Goal: Information Seeking & Learning: Learn about a topic

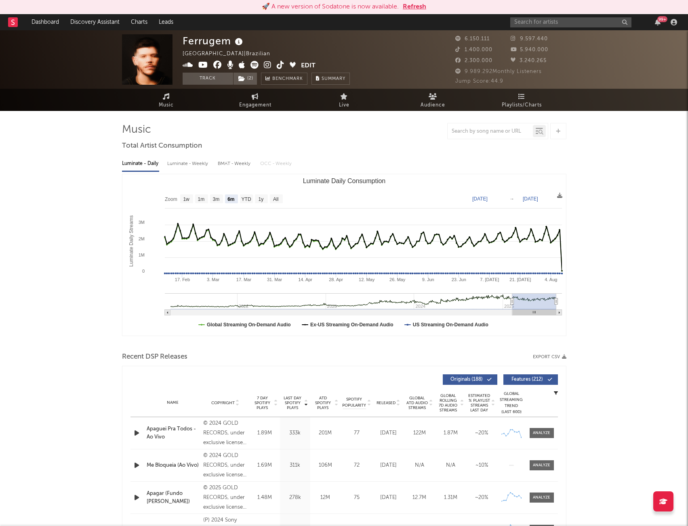
select select "6m"
click at [208, 78] on button "Track" at bounding box center [207, 79] width 50 height 12
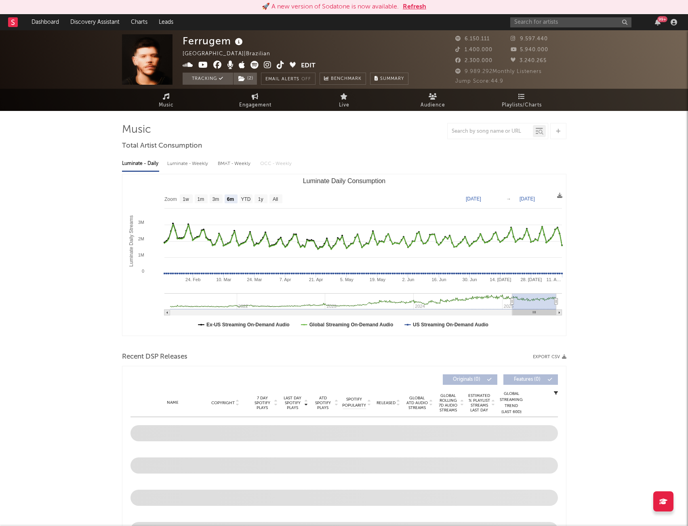
select select "6m"
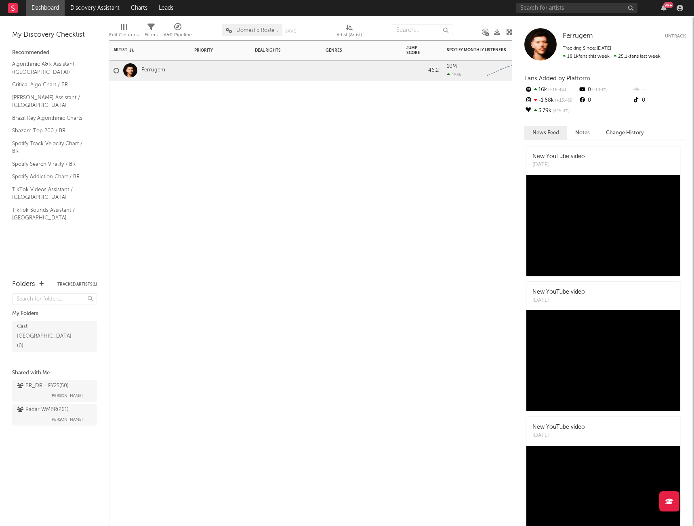
click at [435, 115] on div "Artist Notifications Priority Edit settings for Priority Deal Rights Edit setti…" at bounding box center [310, 283] width 403 height 486
drag, startPoint x: 285, startPoint y: 218, endPoint x: 351, endPoint y: 518, distance: 307.2
click at [501, 254] on div "Artist Notifications Priority Edit settings for Priority Deal Rights Edit setti…" at bounding box center [310, 283] width 403 height 486
click at [321, 67] on div at bounding box center [361, 71] width 81 height 20
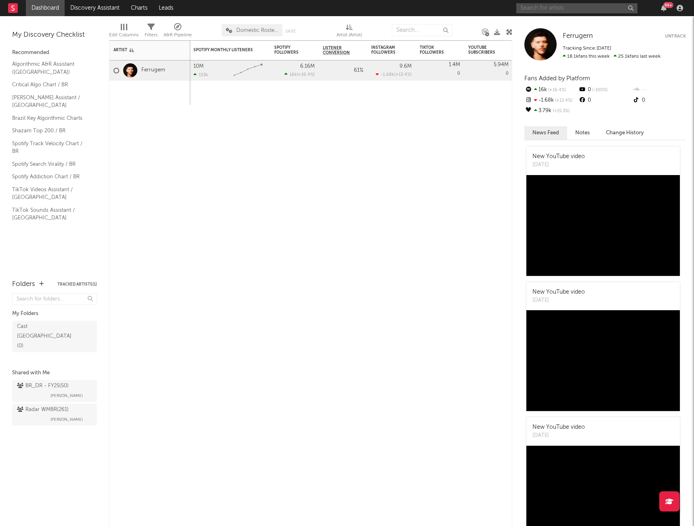
click at [568, 10] on input "text" at bounding box center [576, 8] width 121 height 10
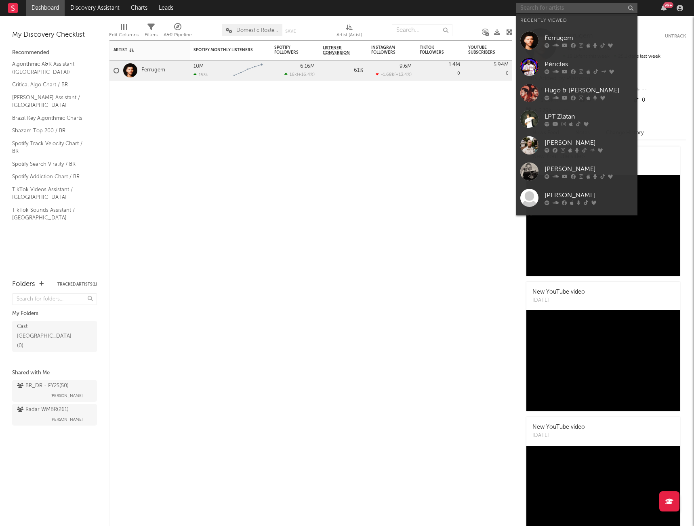
paste input "BRUNA LIPIANI"
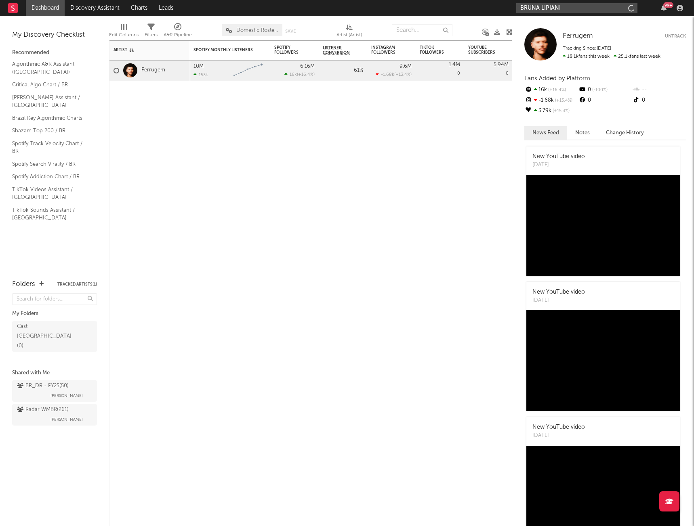
type input "BRUNA LIPIANI"
click at [564, 26] on div "[PERSON_NAME]" at bounding box center [588, 24] width 89 height 10
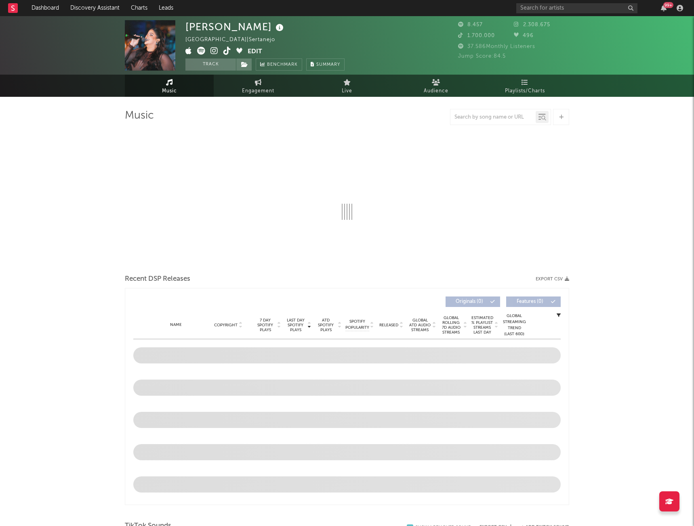
select select "1w"
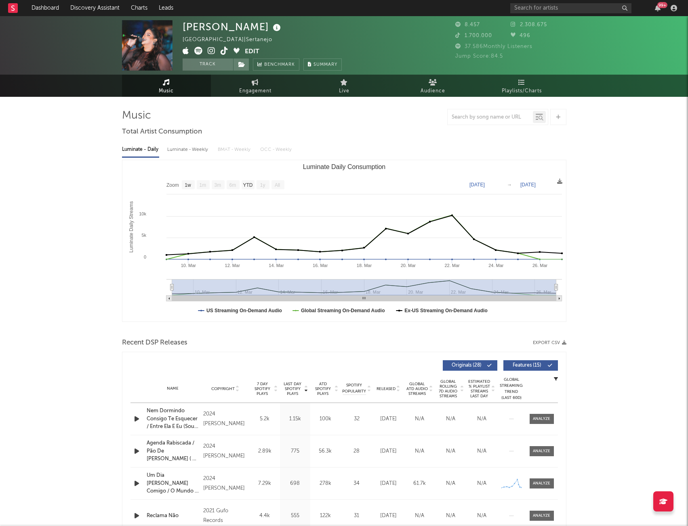
click at [190, 148] on div "Luminate - Weekly" at bounding box center [188, 150] width 42 height 14
select select "6m"
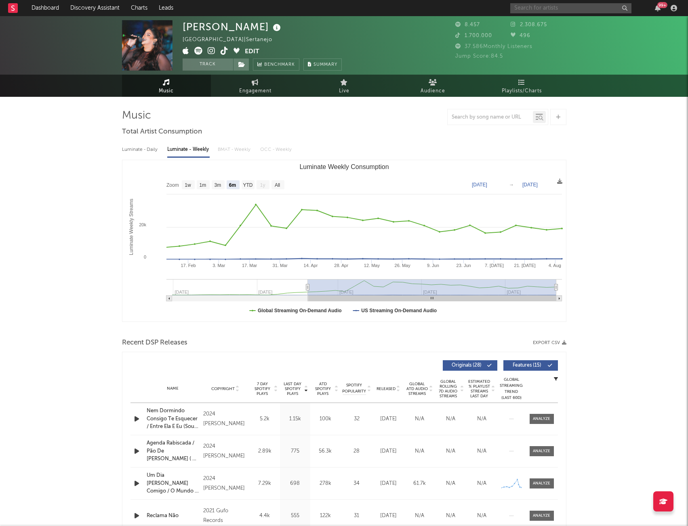
click at [544, 11] on input "text" at bounding box center [570, 8] width 121 height 10
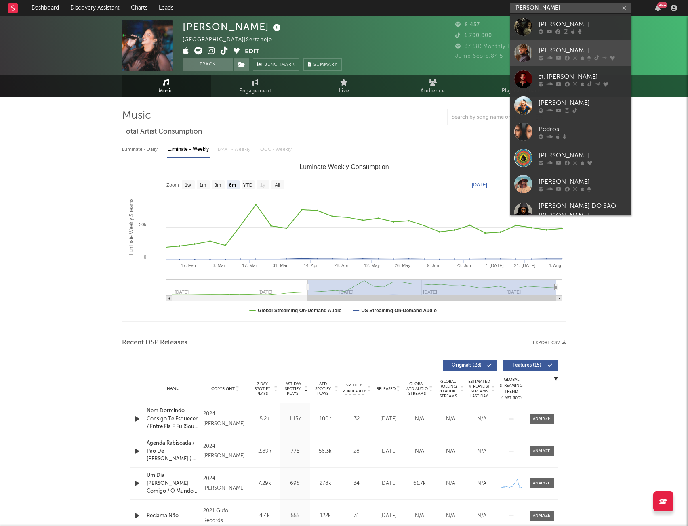
type input "[PERSON_NAME]"
click at [581, 57] on icon at bounding box center [582, 57] width 4 height 5
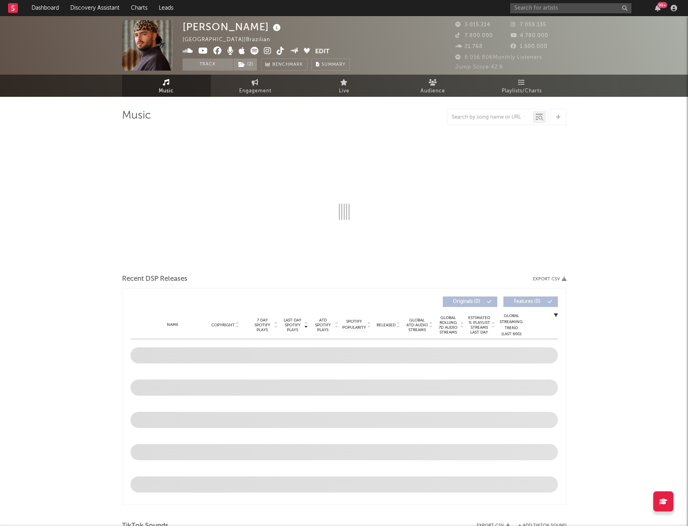
select select "6m"
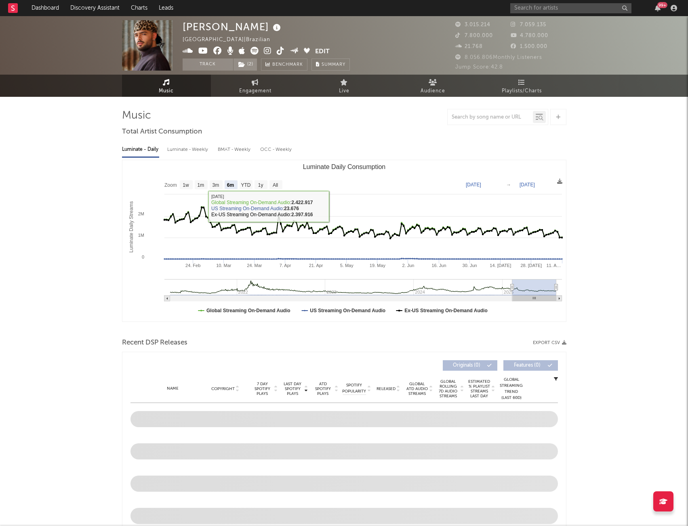
click at [193, 154] on div "Luminate - Weekly" at bounding box center [188, 150] width 42 height 14
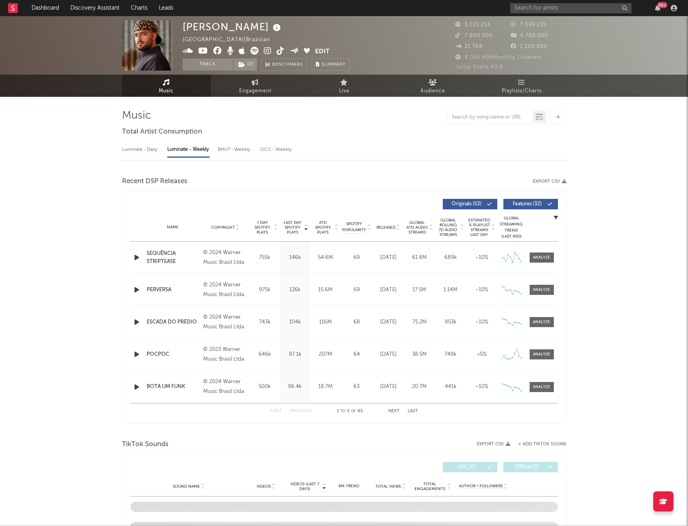
select select "6m"
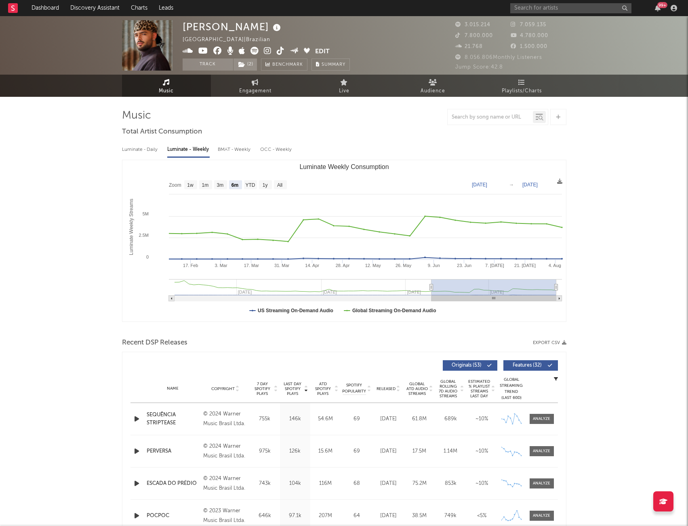
click at [226, 148] on div "BMAT - Weekly" at bounding box center [235, 150] width 34 height 14
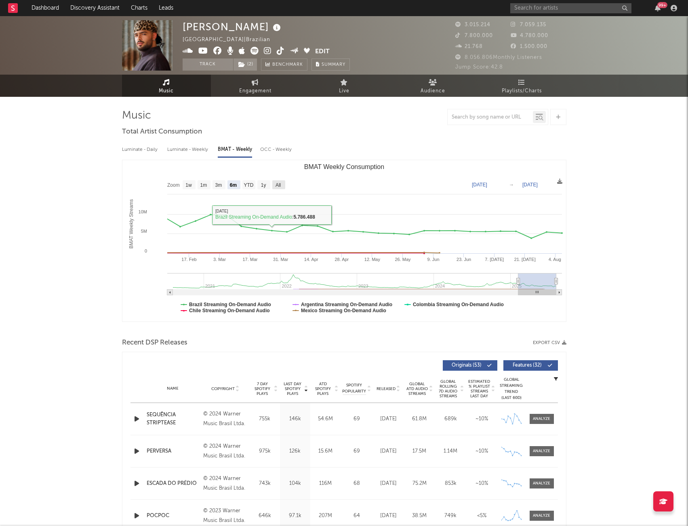
click at [277, 184] on text "All" at bounding box center [277, 185] width 5 height 6
select select "All"
type input "[DATE]"
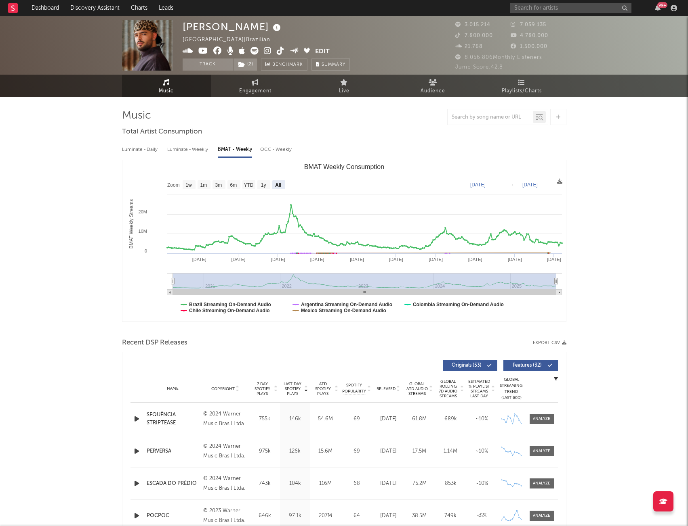
click at [179, 149] on div "Luminate - Weekly" at bounding box center [188, 150] width 42 height 14
select select "6m"
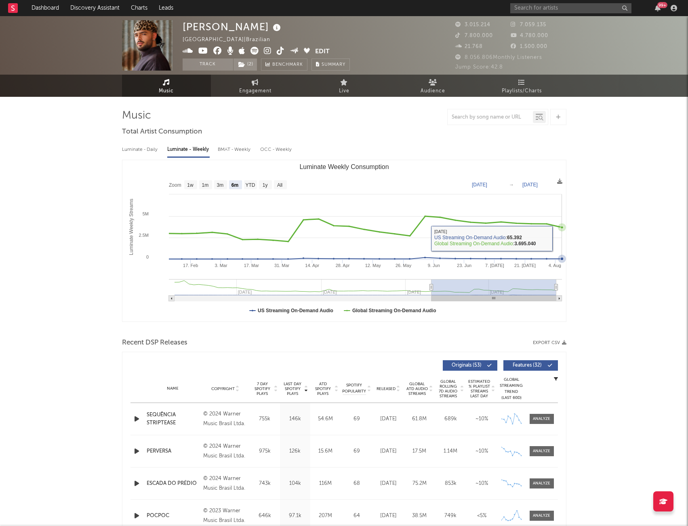
click at [561, 238] on icon "Luminate Weekly Consumption" at bounding box center [365, 238] width 393 height 0
drag, startPoint x: 561, startPoint y: 227, endPoint x: 572, endPoint y: 212, distance: 18.8
click at [567, 10] on input "text" at bounding box center [570, 8] width 121 height 10
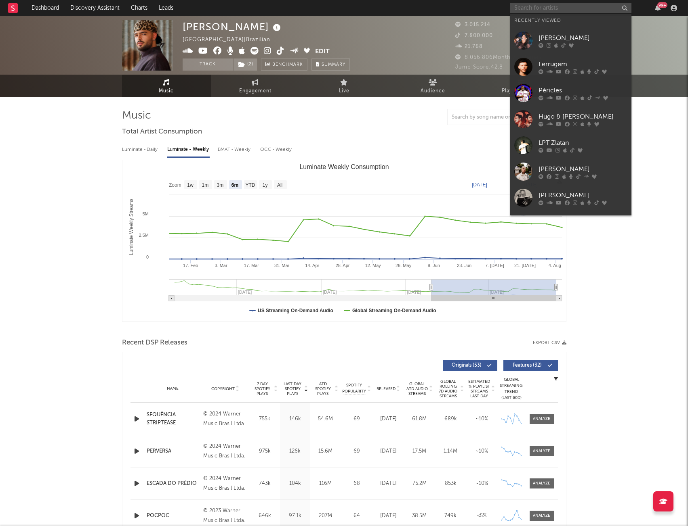
paste input "BRUNA LIPIANI"
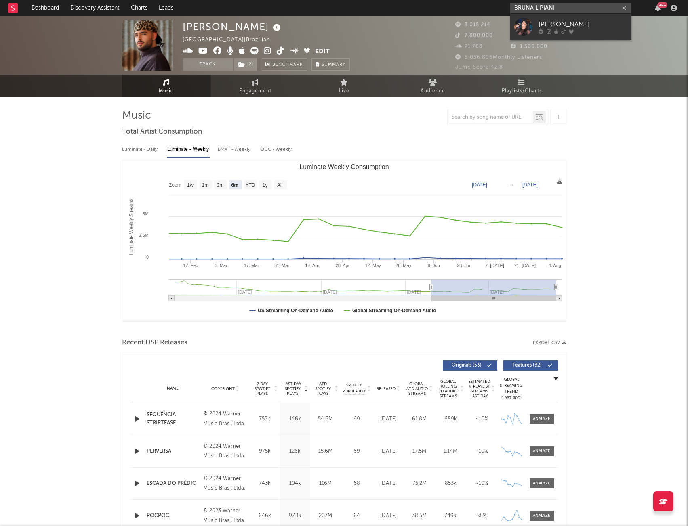
type input "BRUNA LIPIANI"
click at [546, 23] on div "[PERSON_NAME]" at bounding box center [582, 24] width 89 height 10
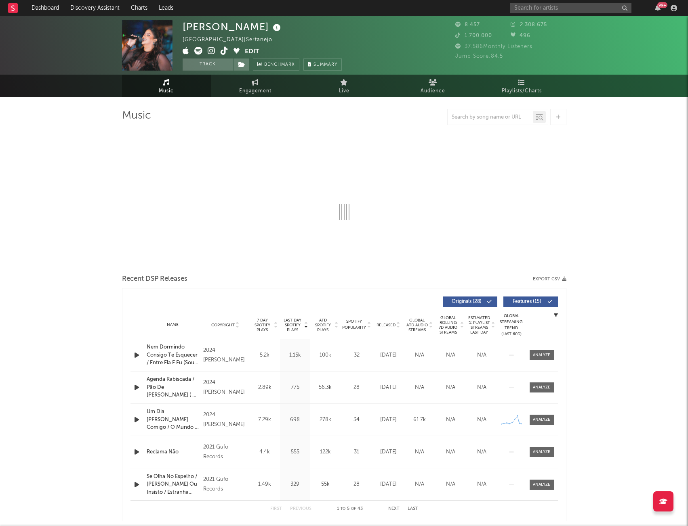
select select "1w"
